Goal: Task Accomplishment & Management: Use online tool/utility

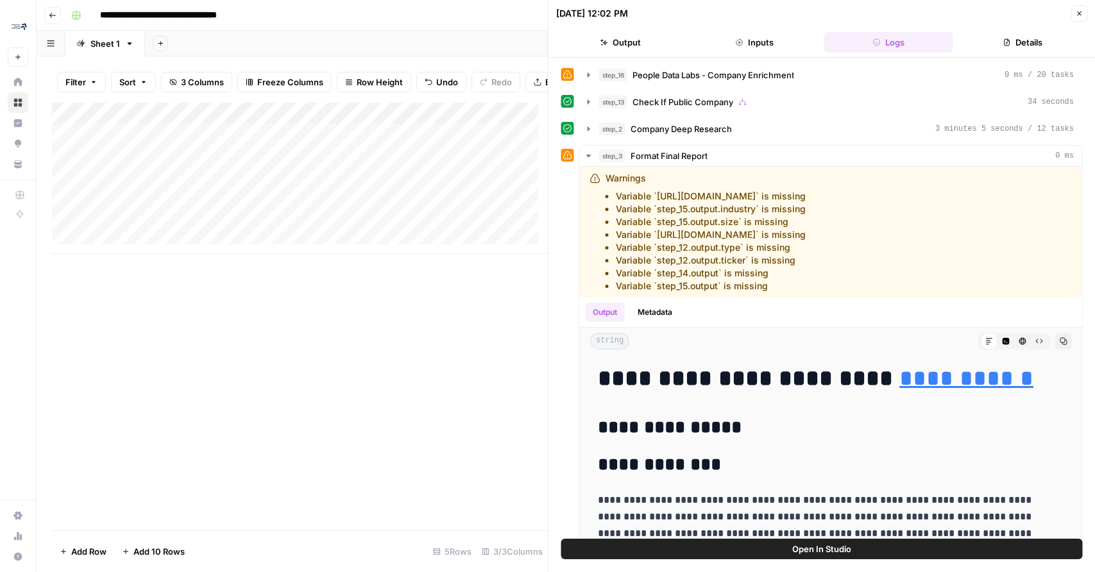
scroll to position [1303, 0]
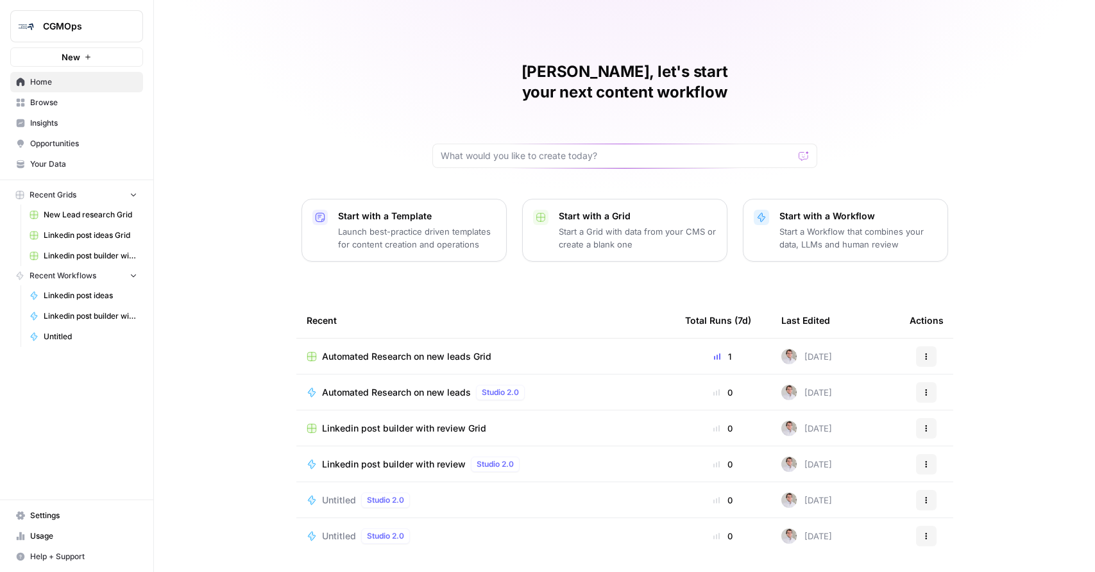
click at [371, 250] on div "John, let's start your next content workflow Start with a Template Launch best-…" at bounding box center [624, 305] width 941 height 611
click at [60, 105] on span "Browse" at bounding box center [83, 103] width 107 height 12
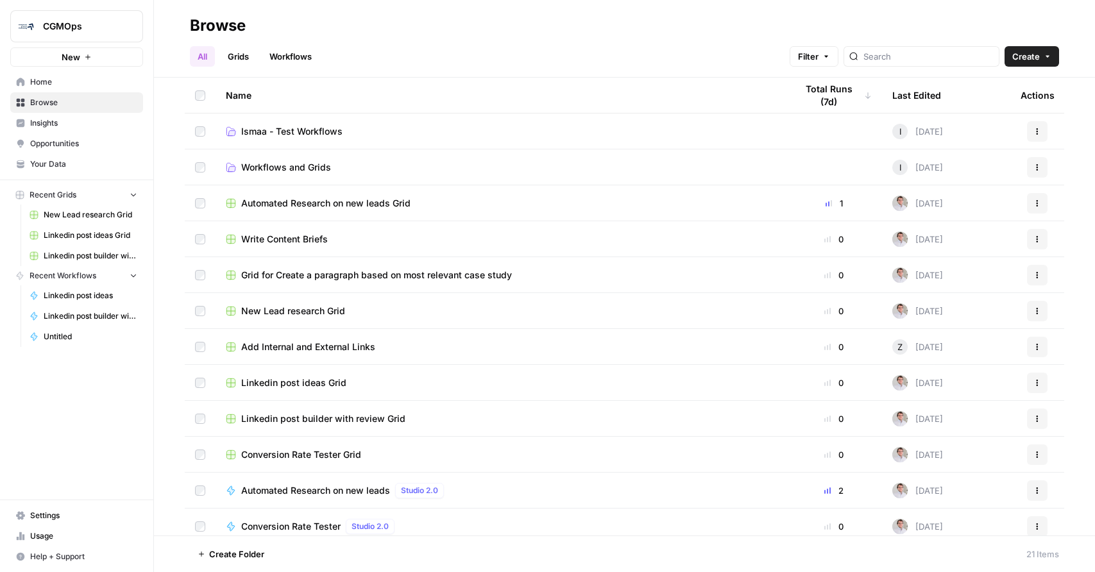
click at [51, 80] on span "Home" at bounding box center [83, 82] width 107 height 12
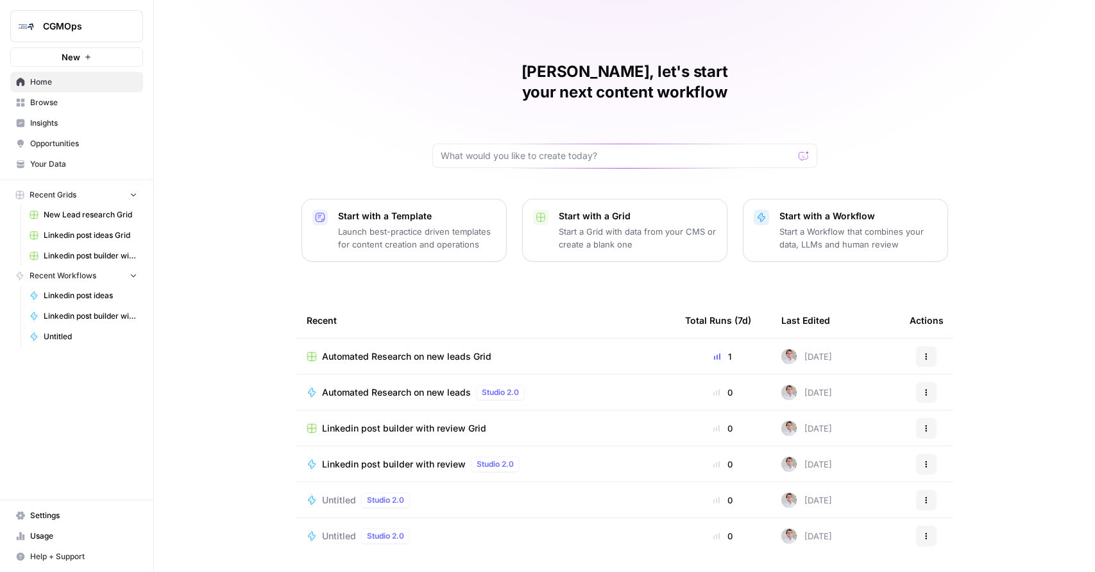
click at [356, 422] on span "Linkedin post builder with review Grid" at bounding box center [404, 428] width 164 height 13
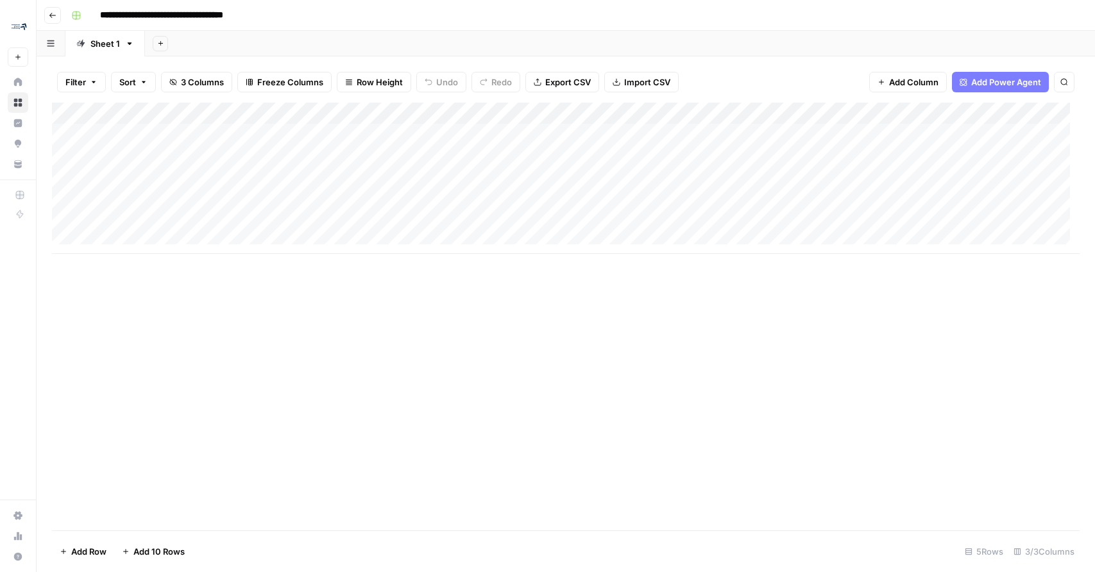
click at [238, 223] on div "Add Column" at bounding box center [566, 178] width 1028 height 151
click at [328, 462] on div "Add Column" at bounding box center [566, 317] width 1028 height 428
click at [290, 213] on div "Add Column" at bounding box center [566, 178] width 1028 height 151
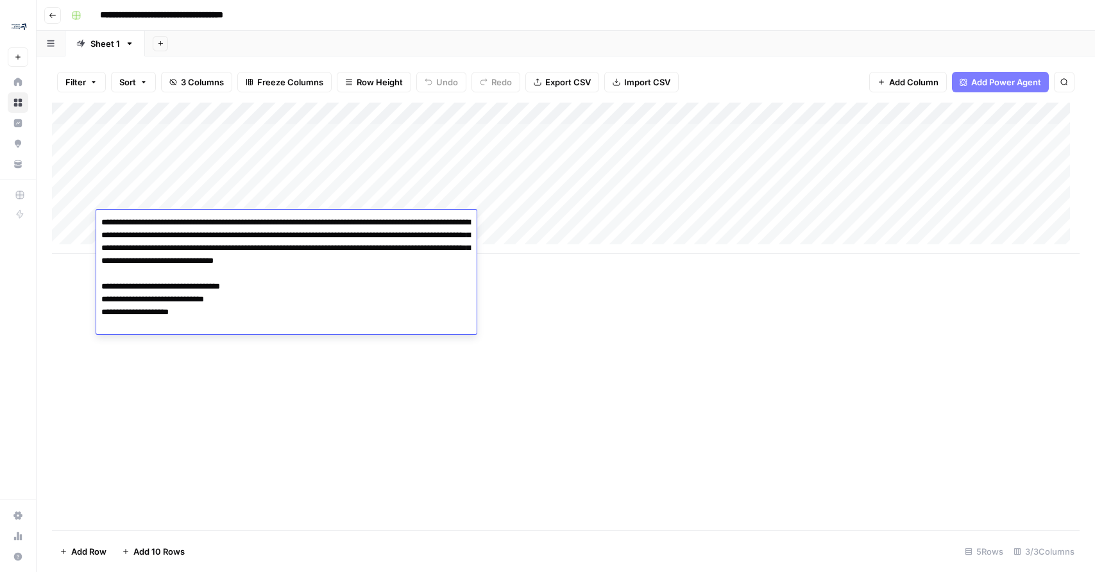
type textarea "**********"
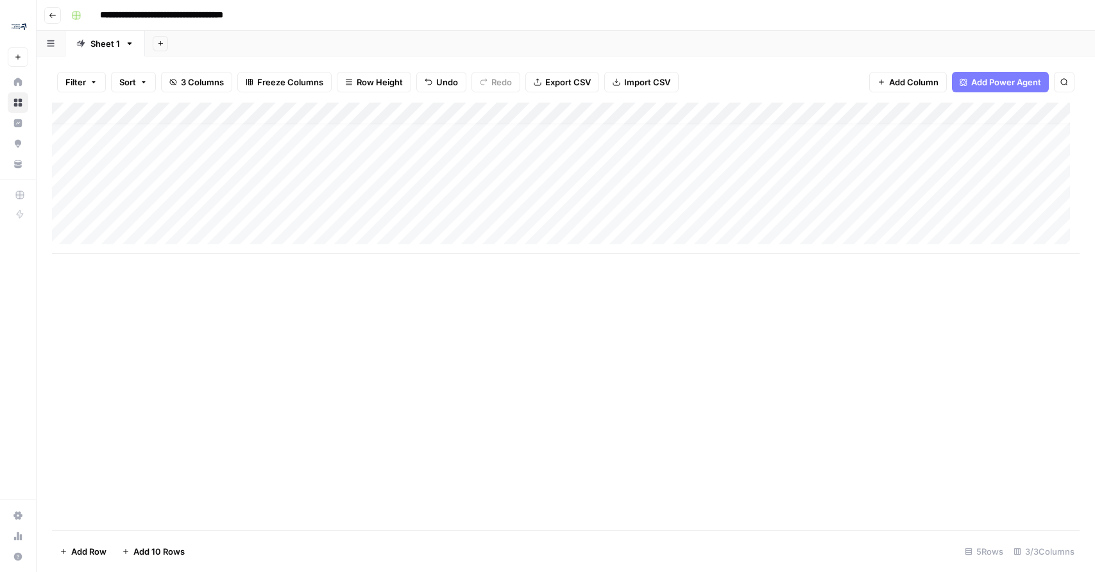
click at [563, 205] on div "Add Column" at bounding box center [566, 178] width 1028 height 151
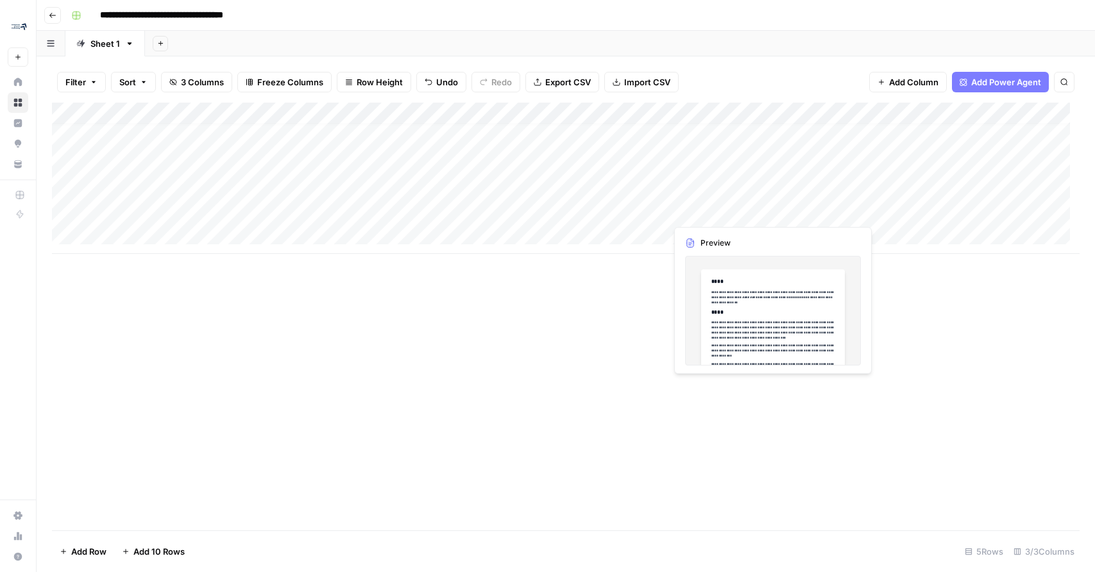
click at [842, 207] on div "Add Column" at bounding box center [566, 178] width 1028 height 151
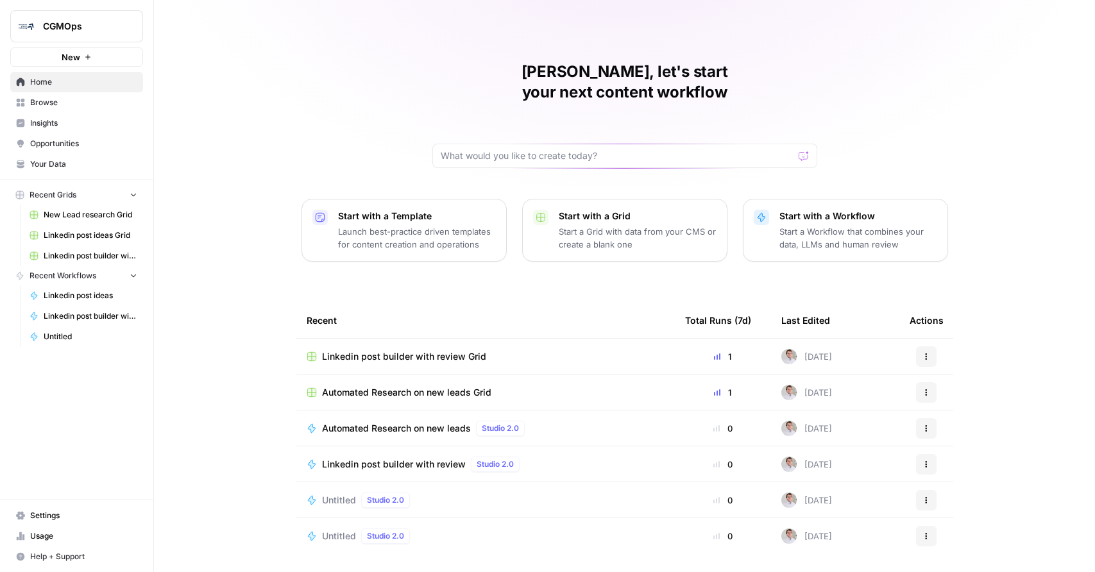
click at [394, 350] on span "Linkedin post builder with review Grid" at bounding box center [404, 356] width 164 height 13
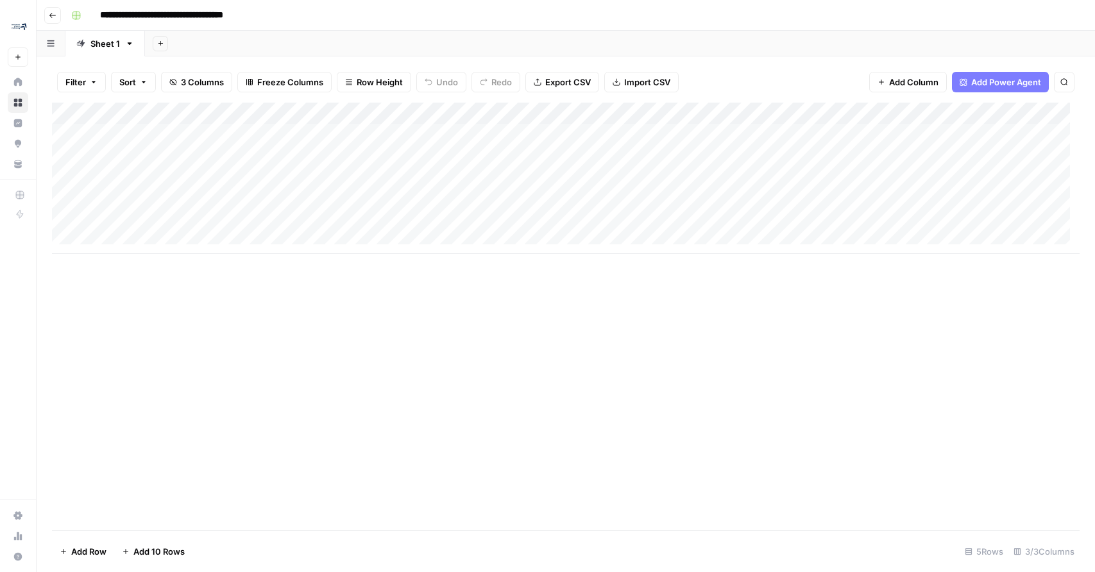
click at [233, 236] on div "Add Column" at bounding box center [566, 178] width 1028 height 151
click at [233, 236] on textarea at bounding box center [286, 244] width 380 height 18
type textarea "**********"
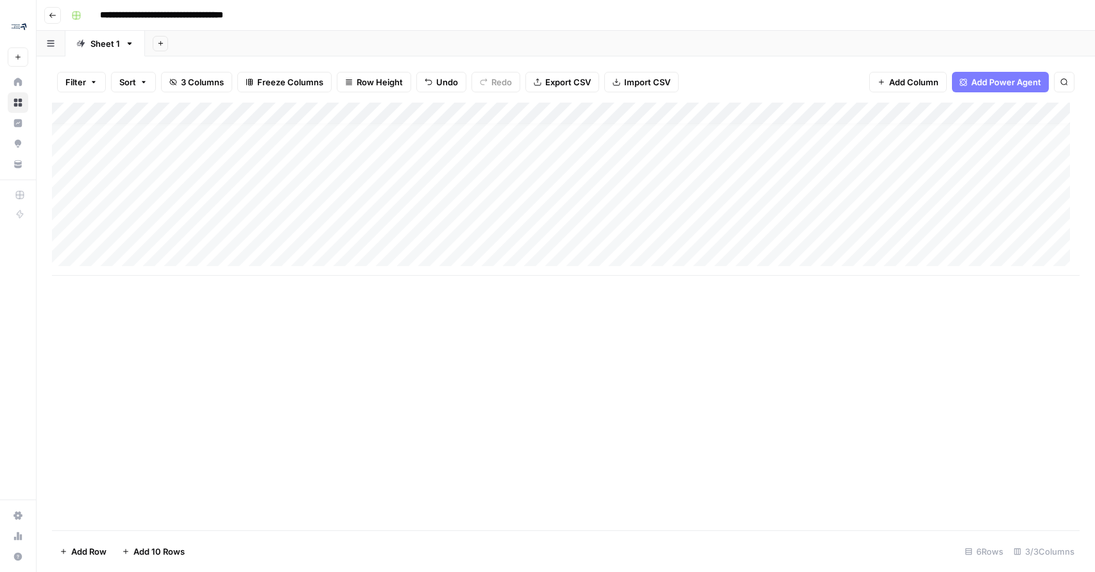
click at [498, 234] on div "Add Column" at bounding box center [566, 189] width 1028 height 173
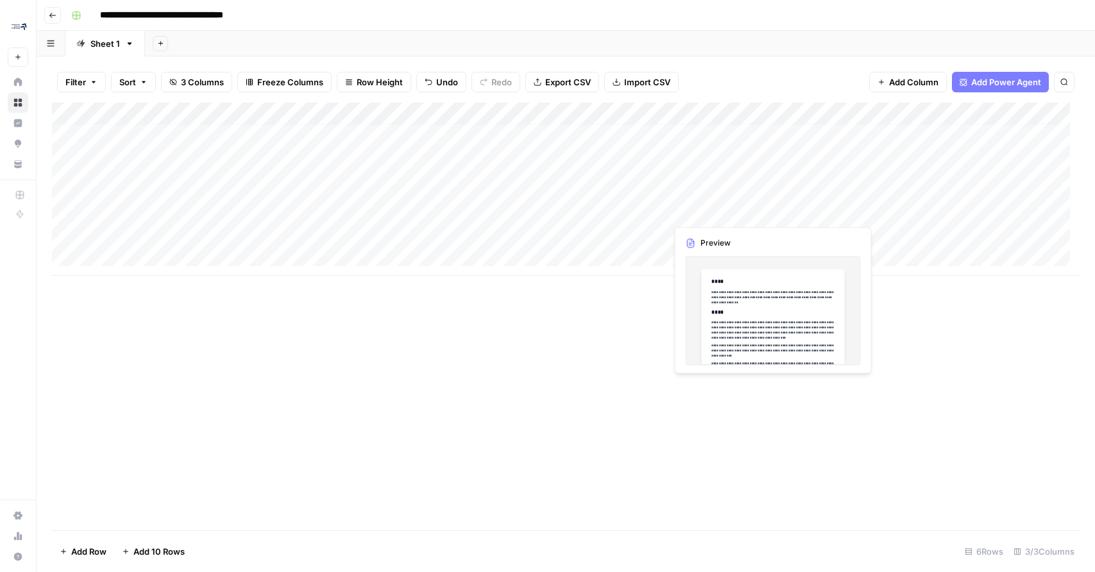
click at [815, 210] on div "Add Column" at bounding box center [566, 189] width 1028 height 173
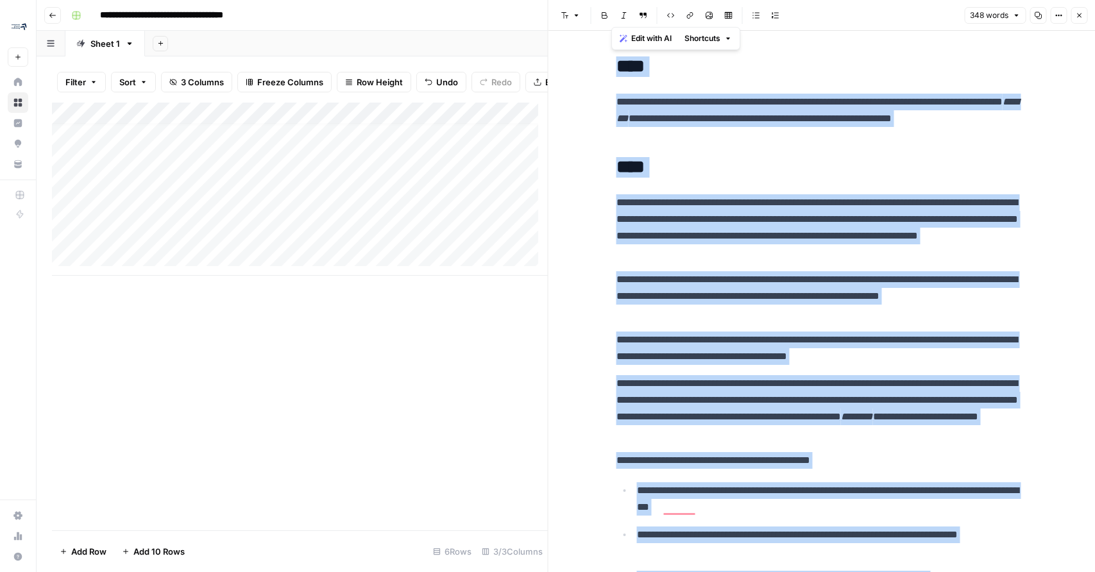
drag, startPoint x: 895, startPoint y: 273, endPoint x: 611, endPoint y: 59, distance: 355.5
click at [611, 59] on div "**********" at bounding box center [822, 524] width 426 height 947
click at [747, 246] on p "**********" at bounding box center [821, 227] width 411 height 67
click at [1025, 15] on button "348 words" at bounding box center [995, 15] width 62 height 17
click at [1021, 15] on button "348 words" at bounding box center [995, 15] width 62 height 17
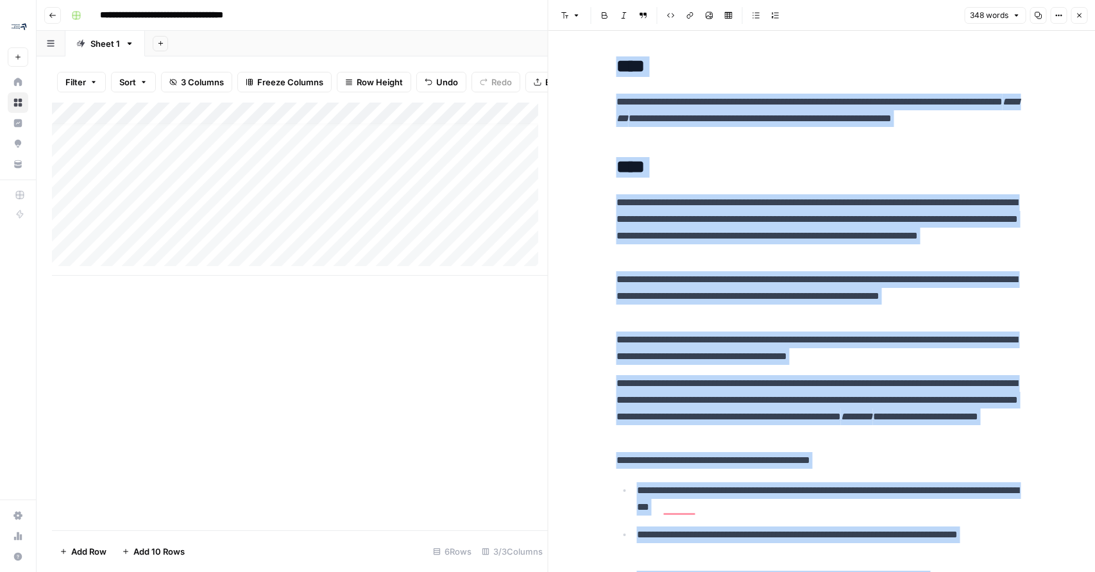
click at [329, 217] on div "Add Column" at bounding box center [300, 189] width 496 height 173
